Goal: Task Accomplishment & Management: Complete application form

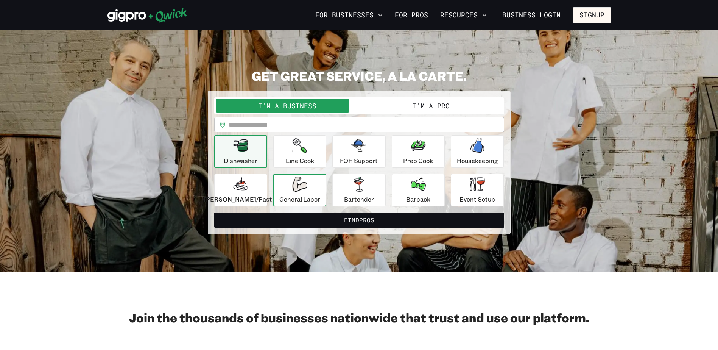
click at [298, 181] on icon "button" at bounding box center [299, 183] width 15 height 15
click at [410, 106] on button "I'm a Pro" at bounding box center [430, 106] width 143 height 14
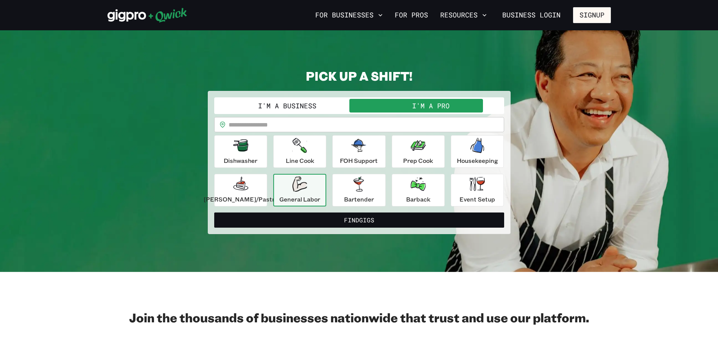
click at [318, 190] on div "General Labor" at bounding box center [299, 189] width 41 height 27
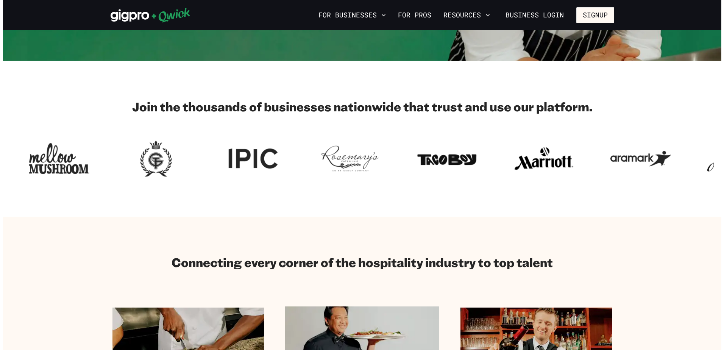
scroll to position [114, 0]
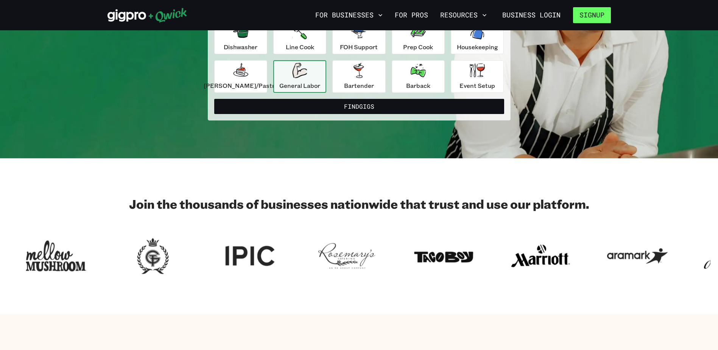
click at [585, 16] on button "Signup" at bounding box center [592, 15] width 38 height 16
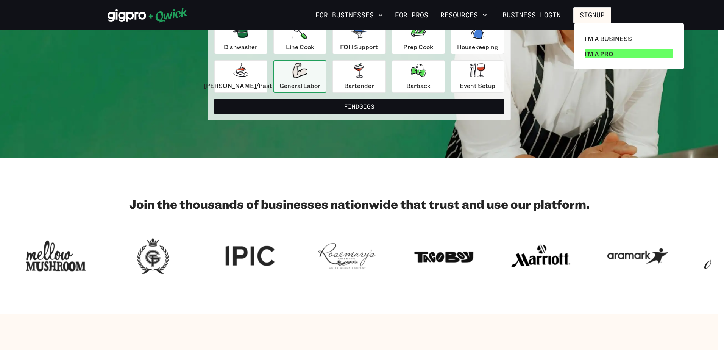
click at [584, 52] on p "I'm a Pro" at bounding box center [598, 53] width 29 height 9
